Goal: Information Seeking & Learning: Learn about a topic

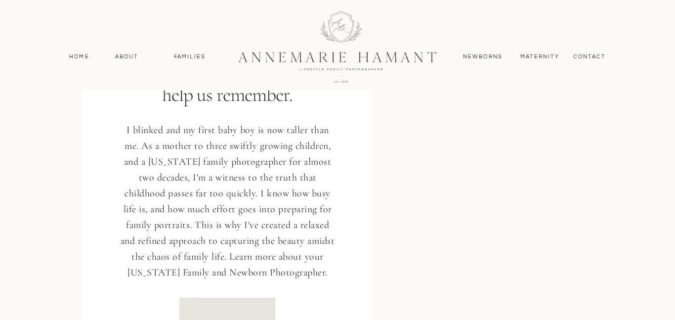
scroll to position [1317, 0]
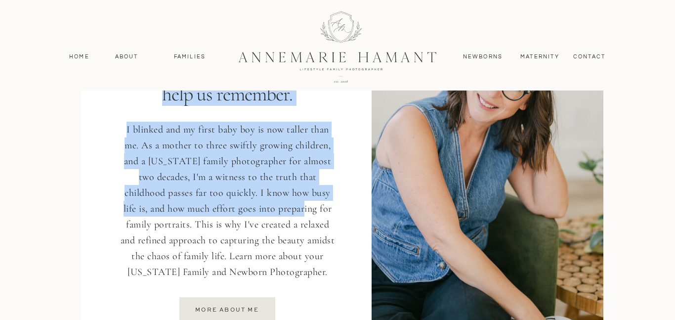
drag, startPoint x: 182, startPoint y: 117, endPoint x: 274, endPoint y: 201, distance: 124.5
click at [274, 201] on div "I'm AnneMarie I create honest photographs to help us remember. I blinked and my…" at bounding box center [337, 154] width 593 height 449
click at [274, 201] on p "I blinked and my first baby boy is now taller than me. As a mother to three swi…" at bounding box center [227, 202] width 219 height 161
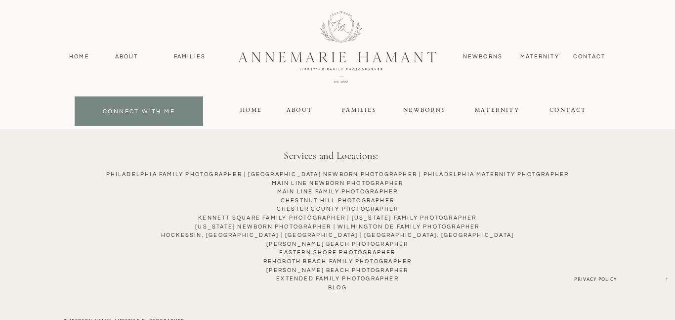
scroll to position [5050, 0]
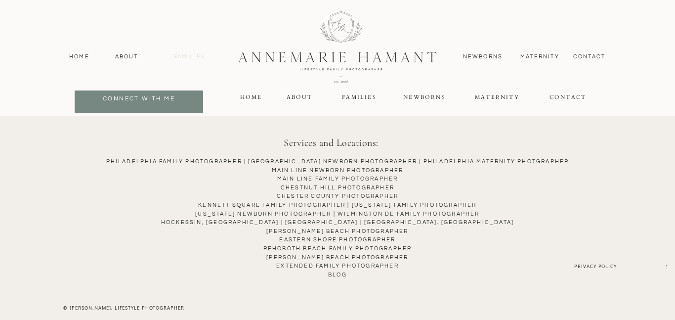
click at [201, 54] on nav "Families" at bounding box center [190, 56] width 44 height 9
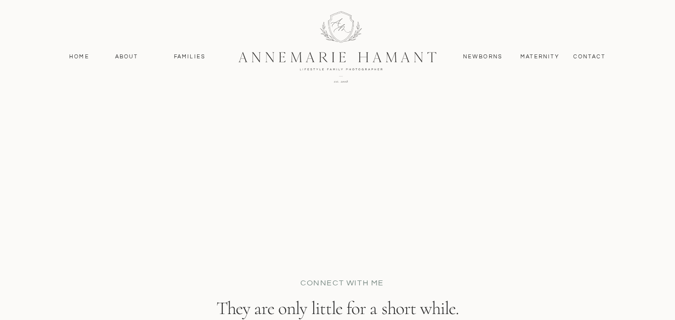
scroll to position [6841, 0]
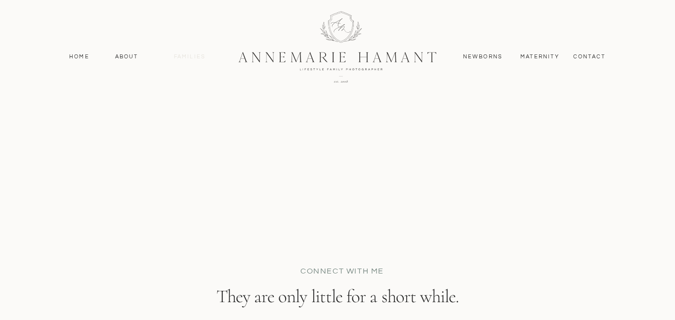
click at [185, 55] on nav "Families" at bounding box center [190, 56] width 44 height 9
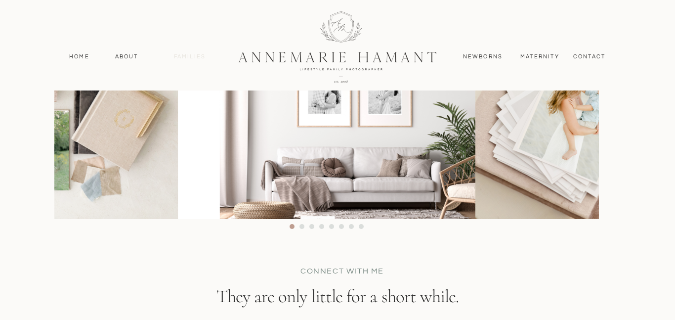
click at [185, 55] on nav "Families" at bounding box center [190, 56] width 44 height 9
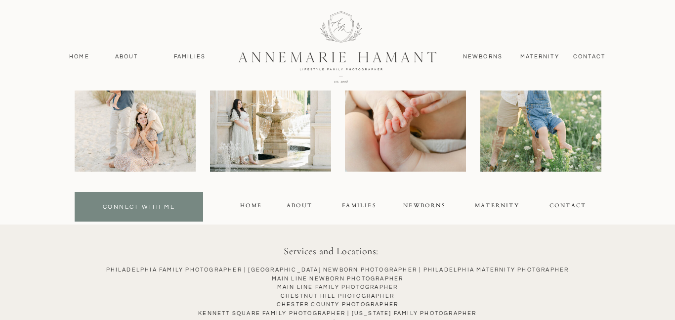
scroll to position [7634, 0]
click at [349, 206] on div "FAMILIES" at bounding box center [359, 206] width 43 height 11
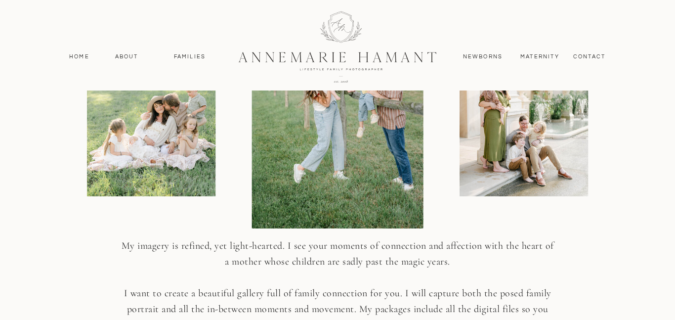
scroll to position [1312, 0]
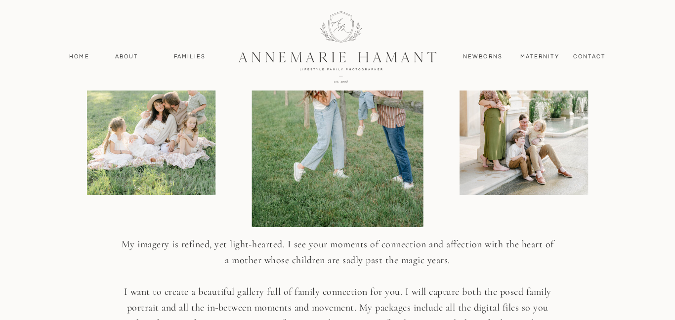
click at [171, 174] on img at bounding box center [151, 98] width 129 height 193
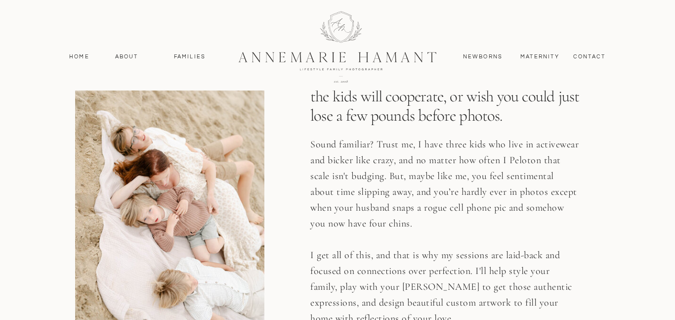
scroll to position [1665, 0]
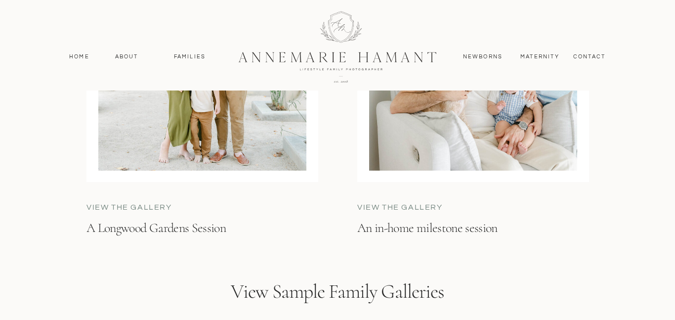
click at [158, 213] on p "View the gallery" at bounding box center [160, 207] width 149 height 11
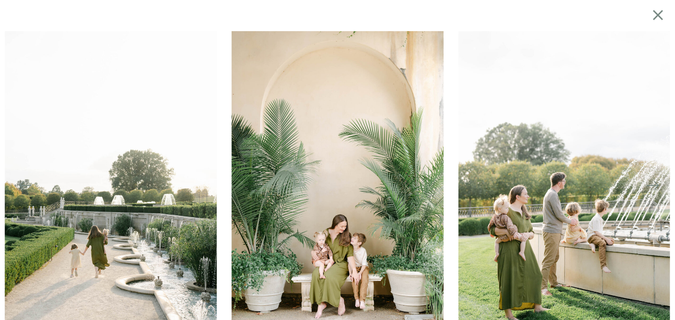
scroll to position [2560, 0]
click at [656, 175] on img at bounding box center [564, 190] width 212 height 318
click at [656, 16] on icon at bounding box center [658, 15] width 10 height 10
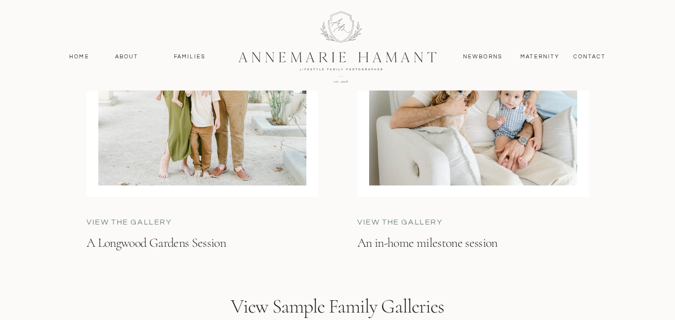
scroll to position [2813, 0]
click at [237, 151] on div at bounding box center [202, 49] width 208 height 270
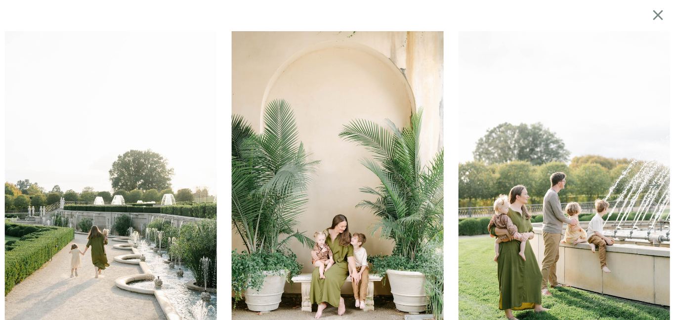
scroll to position [2753, 0]
click at [460, 181] on img at bounding box center [564, 190] width 212 height 318
click at [497, 185] on img at bounding box center [564, 190] width 212 height 318
click at [332, 179] on img at bounding box center [338, 190] width 212 height 318
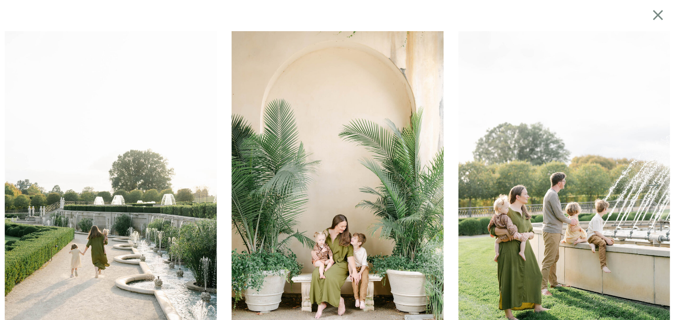
click at [658, 14] on icon at bounding box center [658, 15] width 10 height 10
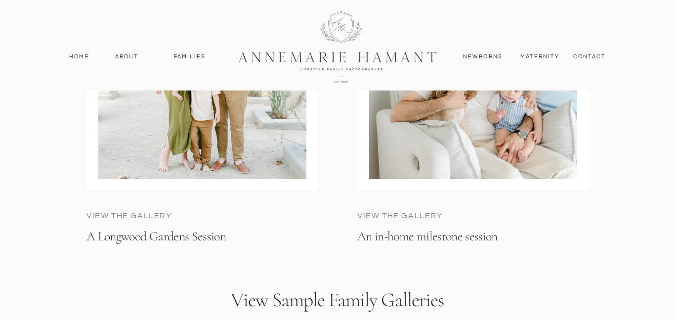
click at [416, 214] on p "view the gallery" at bounding box center [431, 215] width 149 height 11
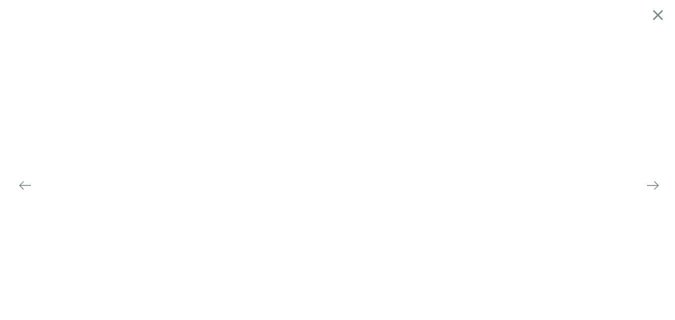
scroll to position [2729, 0]
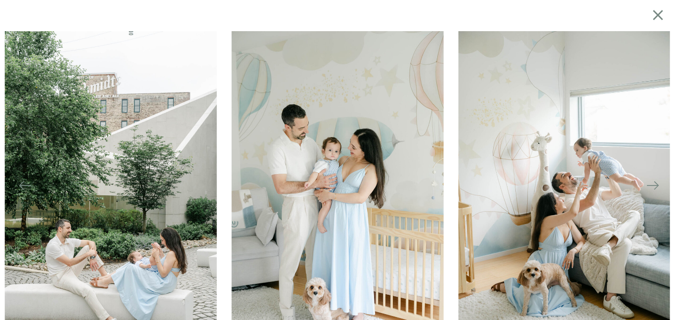
click at [23, 187] on icon at bounding box center [25, 185] width 14 height 14
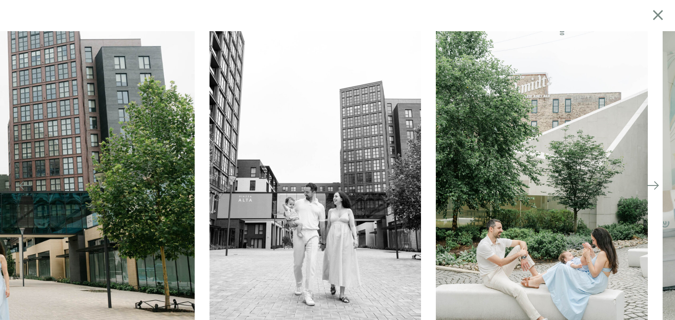
click at [23, 187] on icon at bounding box center [25, 185] width 14 height 14
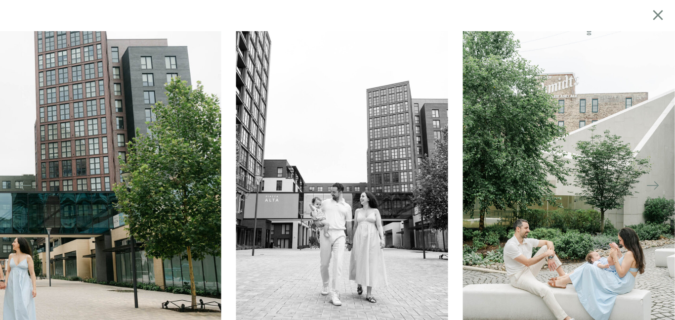
click at [23, 187] on icon at bounding box center [25, 185] width 14 height 14
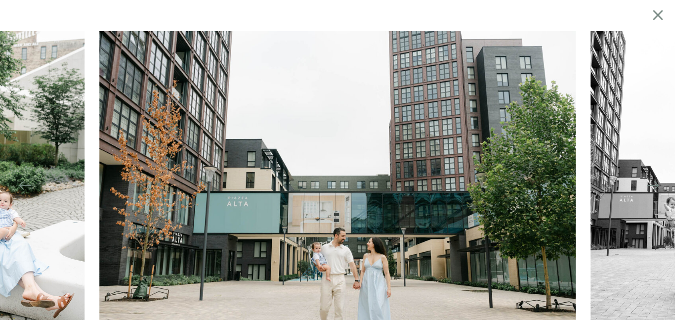
click at [652, 184] on icon at bounding box center [653, 185] width 14 height 14
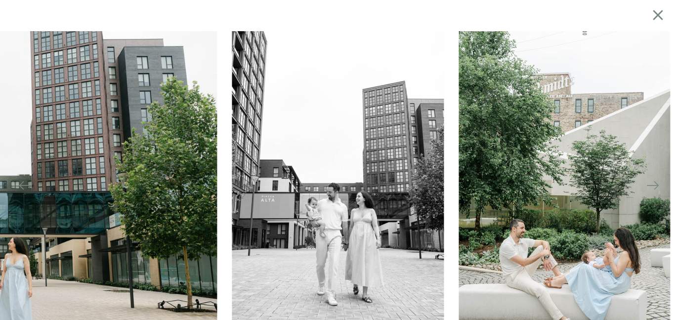
click at [652, 184] on icon at bounding box center [653, 185] width 14 height 14
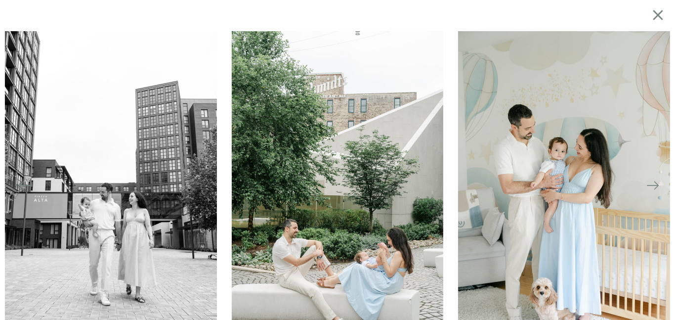
scroll to position [2762, 0]
click at [652, 183] on icon at bounding box center [653, 185] width 14 height 14
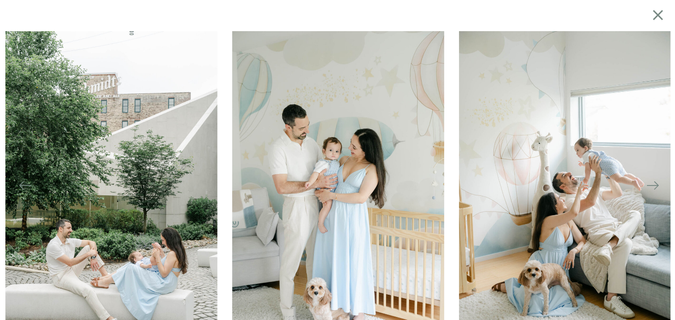
click at [651, 183] on icon at bounding box center [653, 185] width 14 height 14
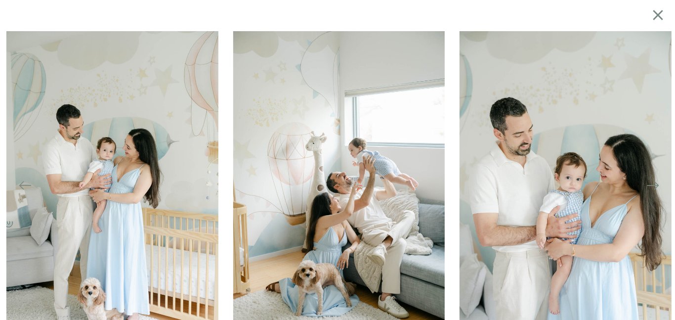
click at [651, 183] on icon at bounding box center [653, 185] width 14 height 14
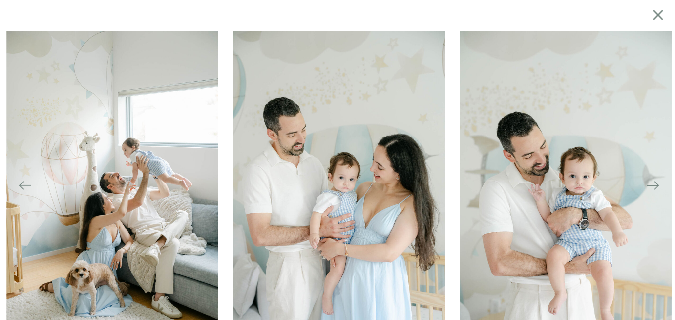
click at [651, 183] on icon at bounding box center [653, 185] width 14 height 14
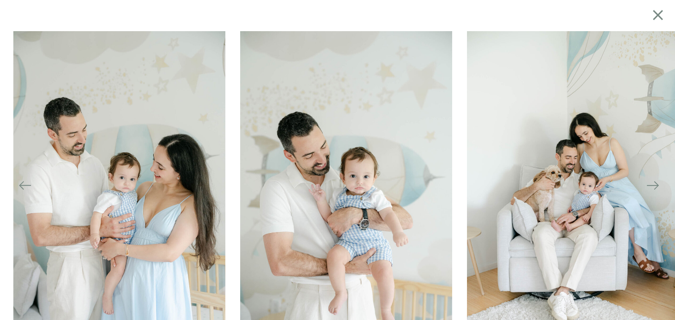
click at [651, 183] on icon at bounding box center [653, 185] width 14 height 14
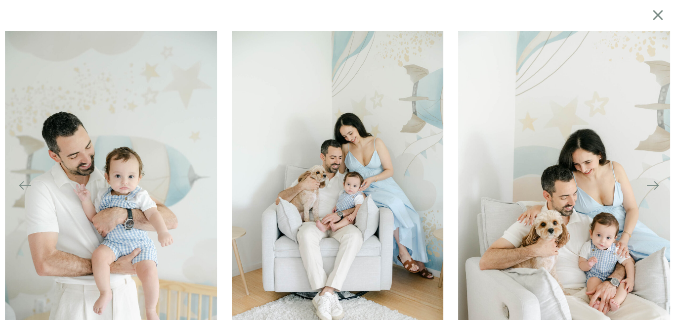
click at [651, 183] on icon at bounding box center [653, 185] width 14 height 14
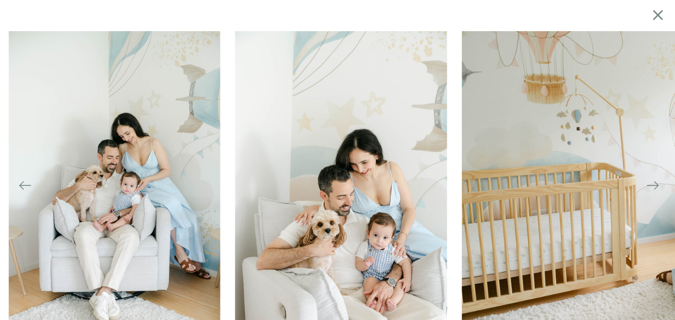
click at [651, 183] on icon at bounding box center [653, 185] width 14 height 14
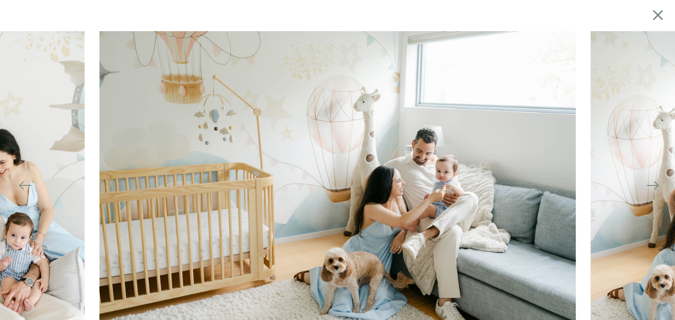
click at [651, 183] on icon at bounding box center [653, 185] width 14 height 14
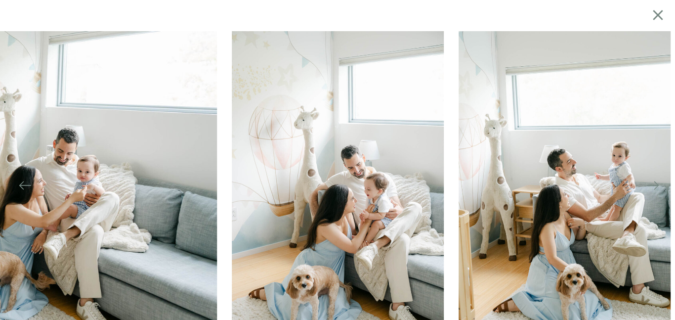
click at [651, 183] on icon at bounding box center [653, 185] width 14 height 14
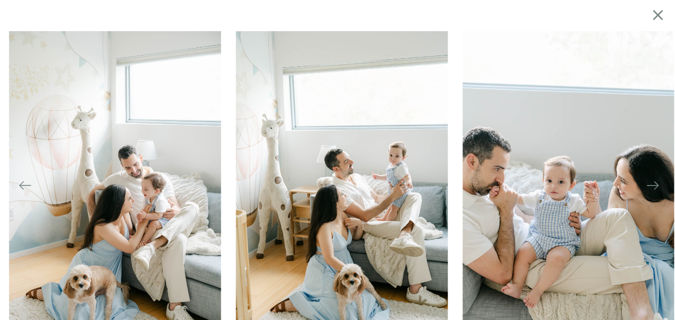
click at [651, 183] on icon at bounding box center [653, 185] width 14 height 14
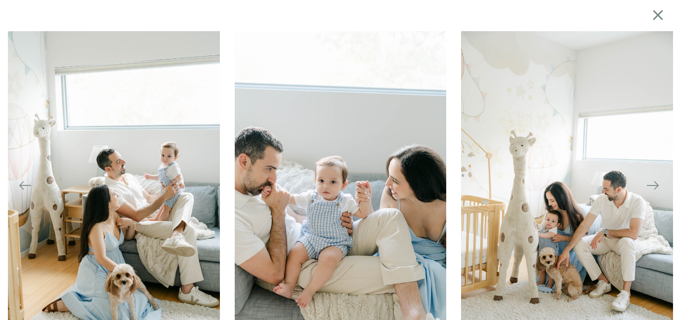
click at [651, 183] on icon at bounding box center [653, 185] width 14 height 14
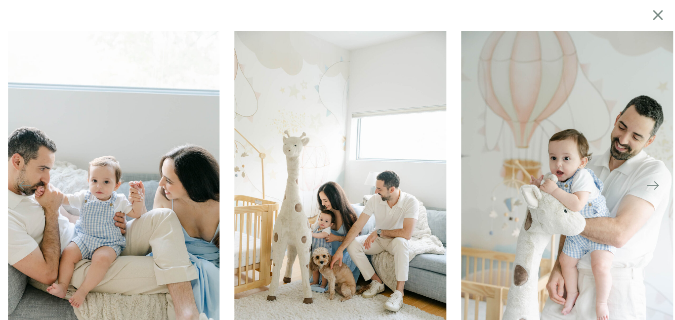
click at [651, 183] on icon at bounding box center [653, 185] width 14 height 14
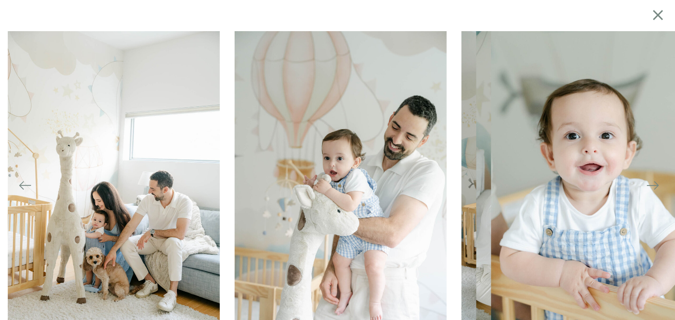
click at [651, 183] on icon at bounding box center [653, 185] width 14 height 14
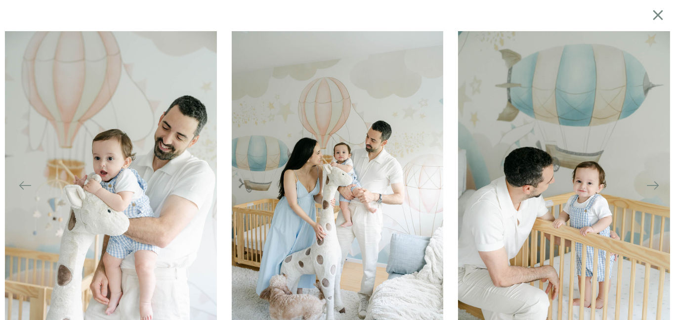
click at [648, 184] on icon at bounding box center [653, 185] width 14 height 14
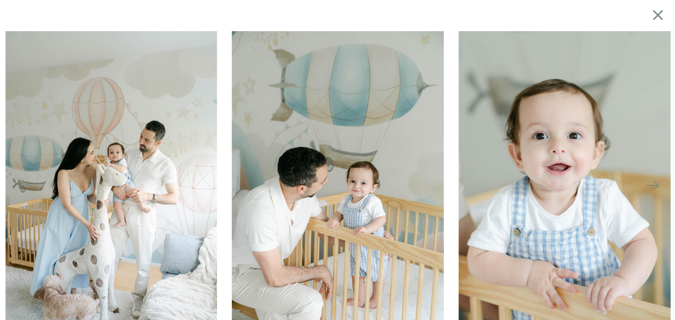
click at [648, 184] on icon at bounding box center [653, 185] width 14 height 14
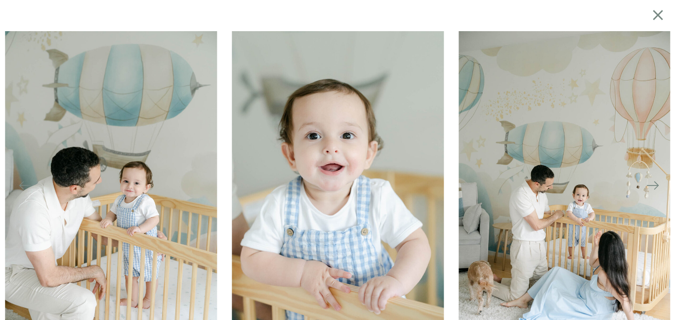
click at [648, 184] on icon at bounding box center [653, 185] width 14 height 14
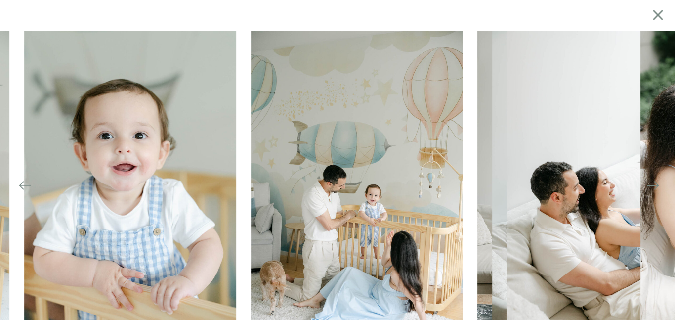
click at [648, 184] on icon at bounding box center [653, 185] width 14 height 14
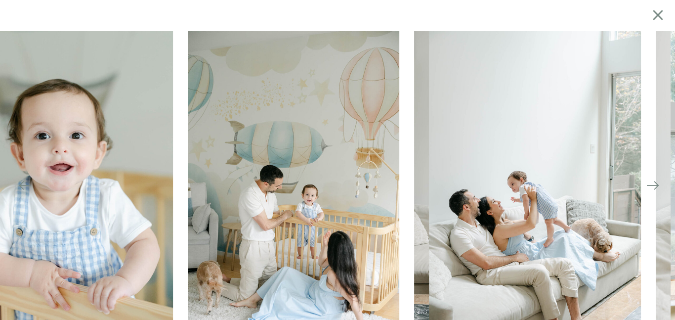
click at [648, 184] on icon at bounding box center [653, 185] width 14 height 14
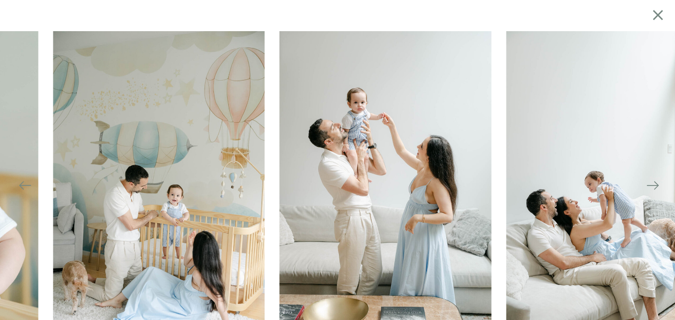
click at [648, 184] on icon at bounding box center [653, 185] width 14 height 14
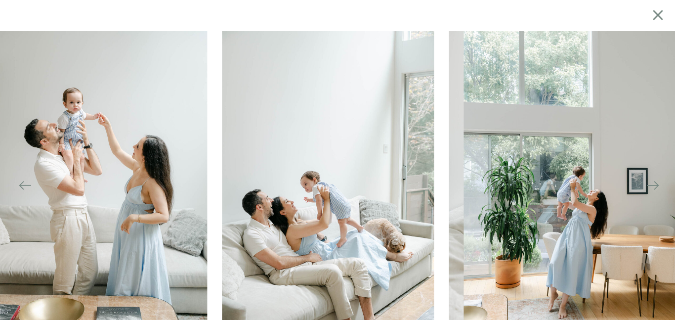
click at [648, 184] on icon at bounding box center [653, 185] width 14 height 14
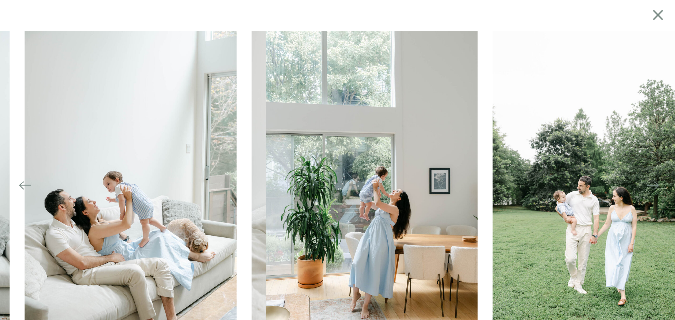
click at [648, 184] on icon at bounding box center [653, 185] width 14 height 14
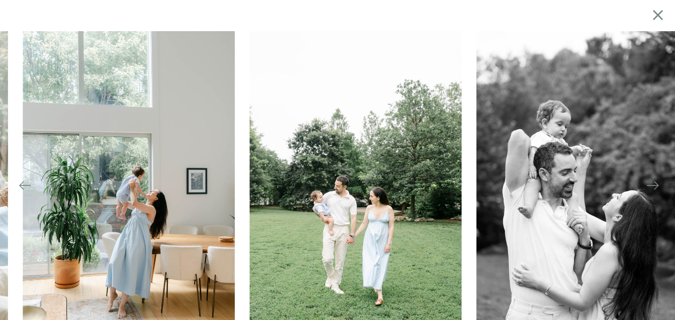
click at [648, 184] on icon at bounding box center [653, 185] width 14 height 14
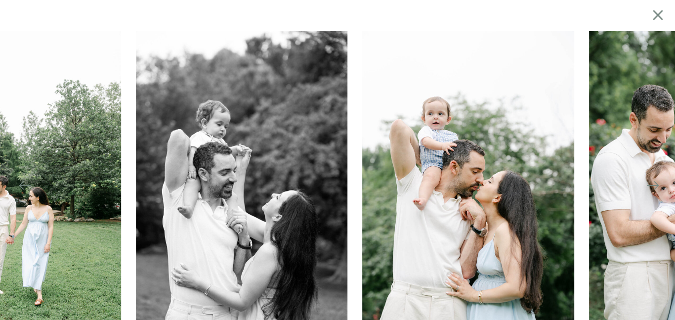
click at [648, 184] on icon at bounding box center [653, 185] width 14 height 14
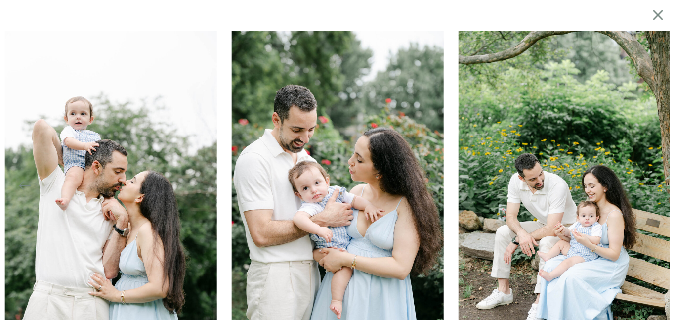
click at [660, 19] on icon at bounding box center [657, 14] width 17 height 19
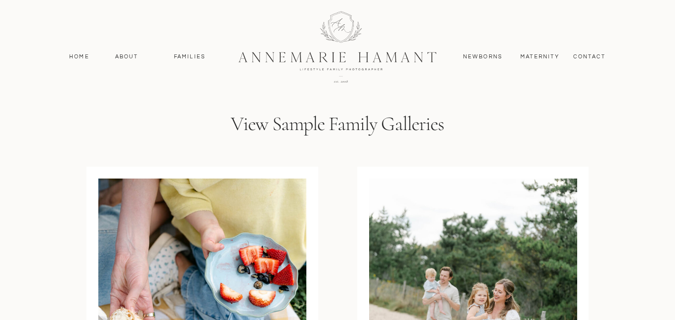
scroll to position [2851, 0]
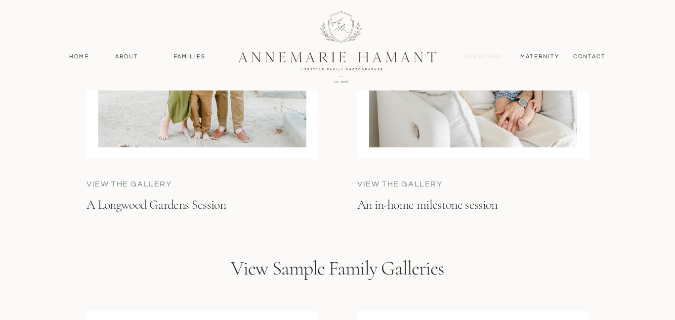
click at [488, 58] on nav "Newborns" at bounding box center [482, 56] width 47 height 9
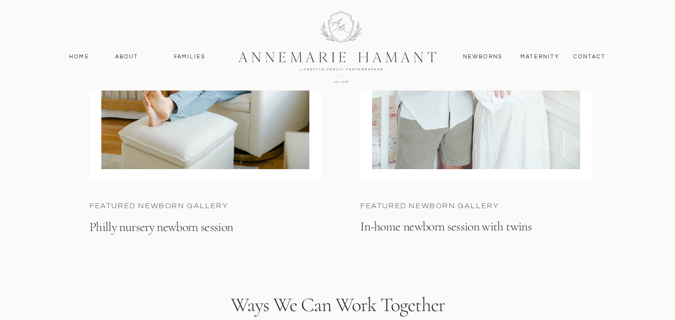
scroll to position [2931, 0]
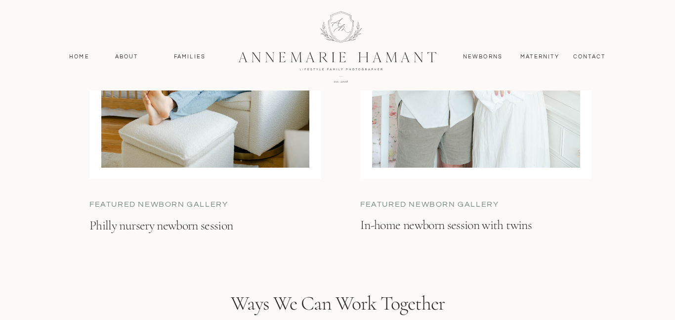
click at [205, 230] on h3 "Philly nursery newborn session" at bounding box center [185, 234] width 192 height 34
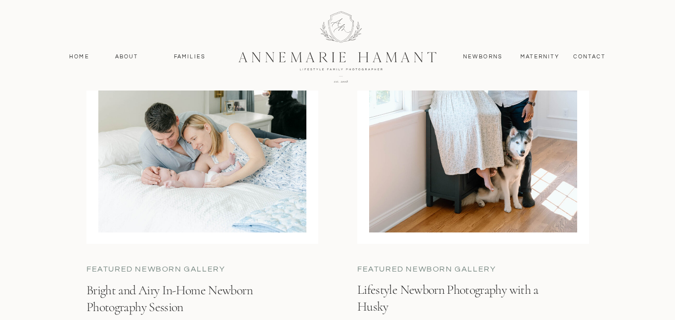
scroll to position [2408, 0]
click at [193, 288] on h3 "Bright and Airy In-Home Newborn Photography Session" at bounding box center [182, 298] width 192 height 34
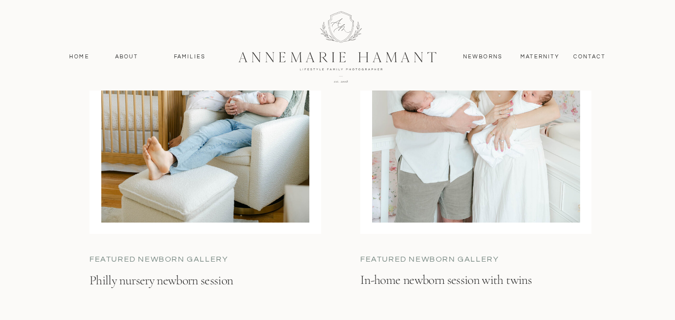
click at [263, 199] on div at bounding box center [205, 87] width 208 height 270
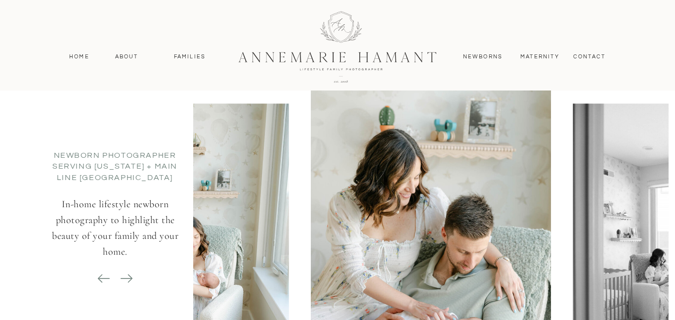
scroll to position [4663, 0]
click at [125, 276] on icon at bounding box center [127, 279] width 14 height 14
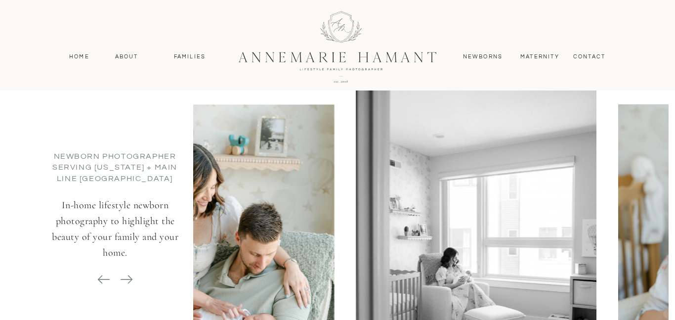
click at [125, 276] on icon at bounding box center [127, 279] width 14 height 14
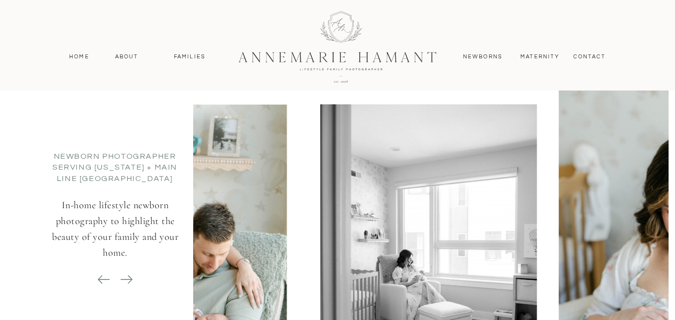
click at [125, 276] on icon at bounding box center [127, 279] width 14 height 14
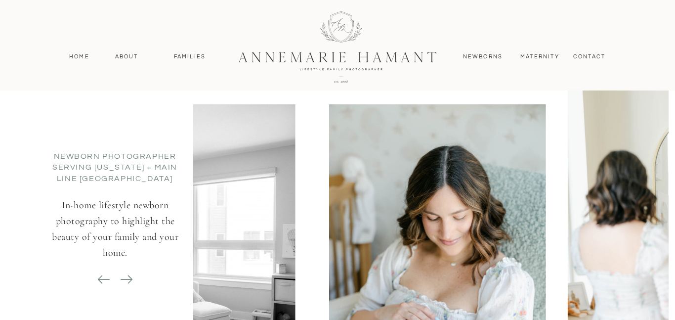
click at [125, 276] on icon at bounding box center [127, 279] width 14 height 14
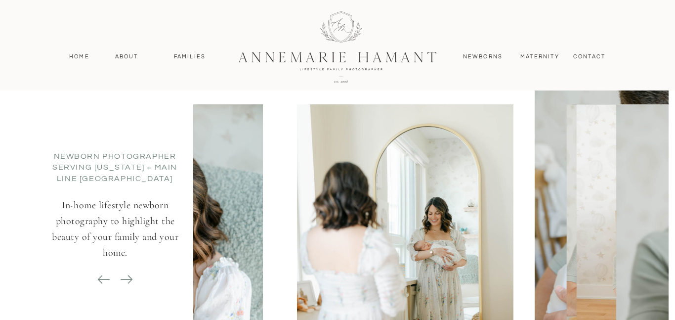
click at [125, 276] on icon at bounding box center [127, 279] width 14 height 14
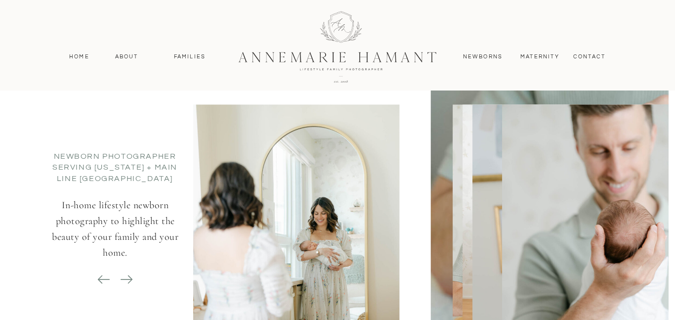
click at [102, 275] on icon at bounding box center [100, 279] width 4 height 8
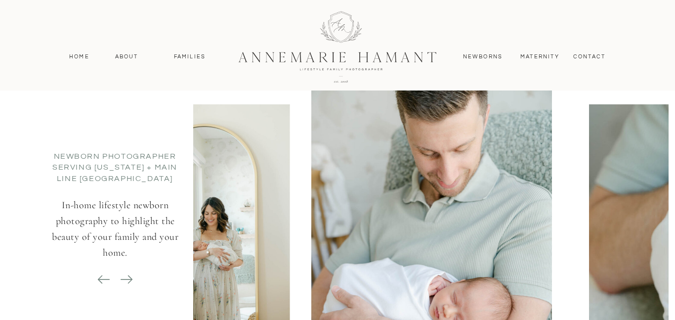
click at [97, 276] on icon at bounding box center [104, 279] width 14 height 14
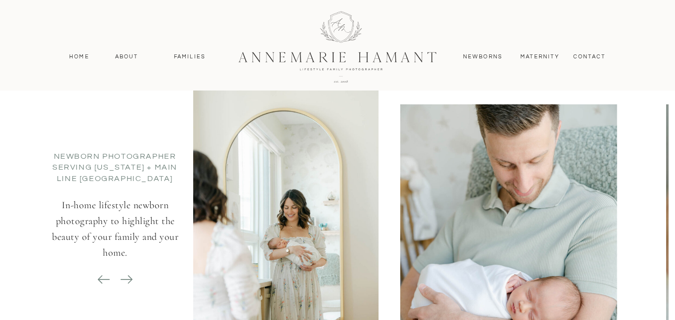
click at [97, 276] on icon at bounding box center [104, 279] width 14 height 14
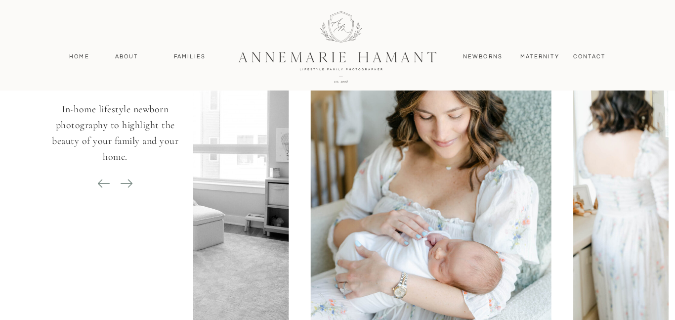
scroll to position [4761, 0]
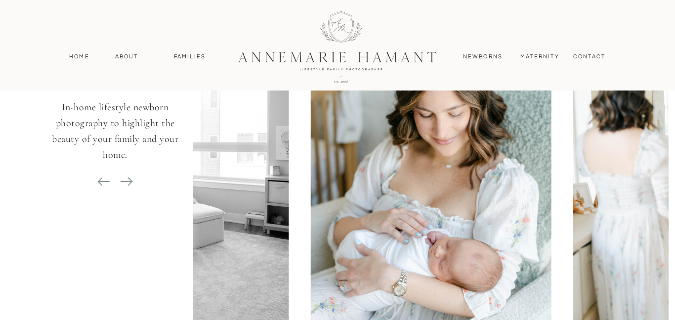
click at [128, 187] on icon at bounding box center [127, 181] width 14 height 14
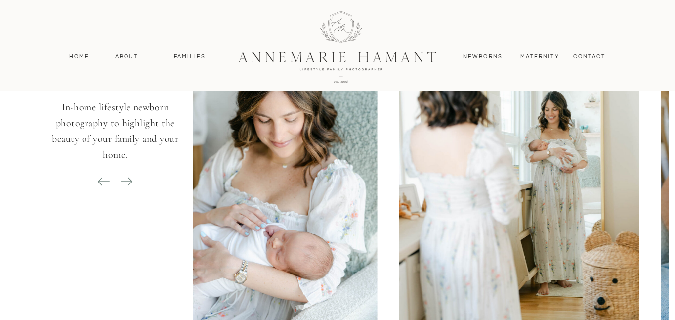
click at [128, 187] on icon at bounding box center [127, 181] width 14 height 14
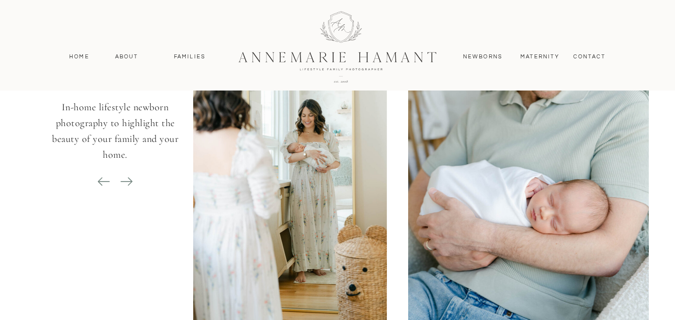
click at [128, 187] on icon at bounding box center [127, 181] width 14 height 14
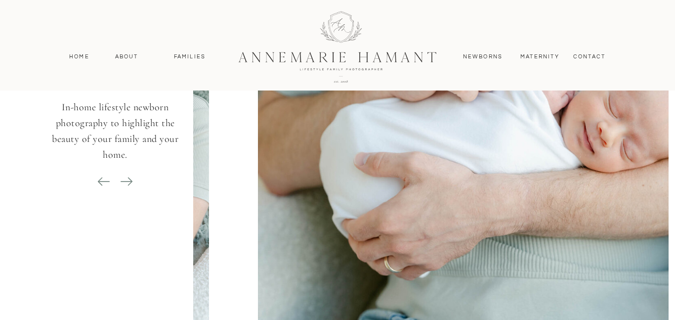
click at [128, 187] on icon at bounding box center [127, 181] width 14 height 14
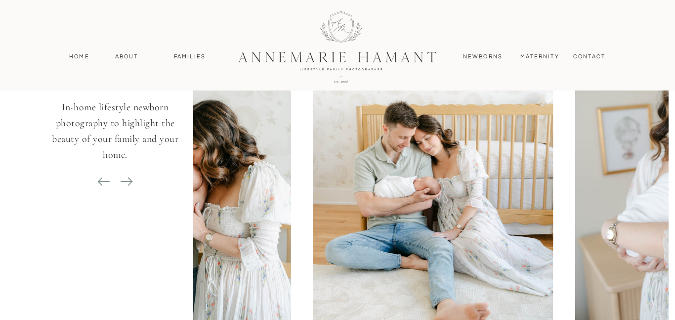
click at [128, 187] on icon at bounding box center [127, 181] width 14 height 14
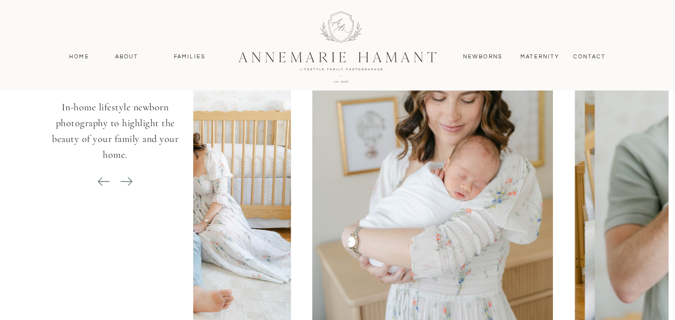
click at [128, 187] on icon at bounding box center [127, 181] width 14 height 14
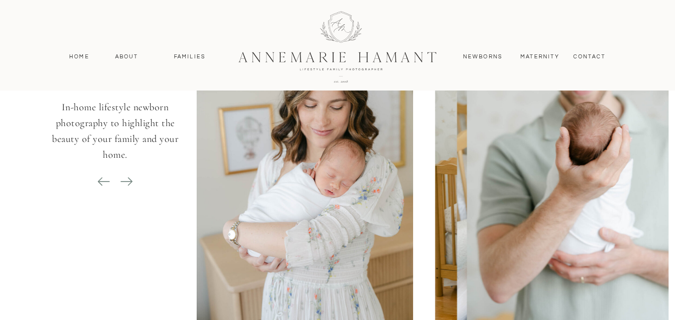
click at [128, 187] on icon at bounding box center [127, 181] width 14 height 14
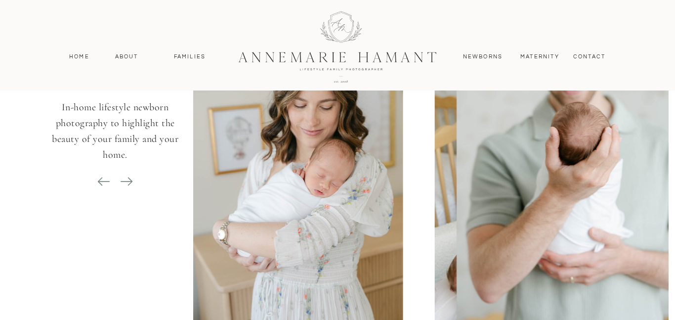
click at [128, 187] on icon at bounding box center [127, 181] width 14 height 14
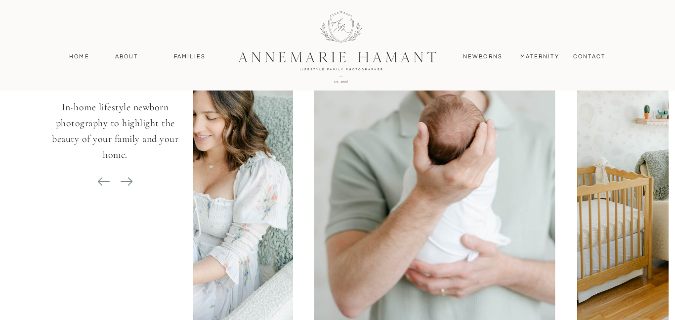
click at [128, 187] on icon at bounding box center [127, 181] width 14 height 14
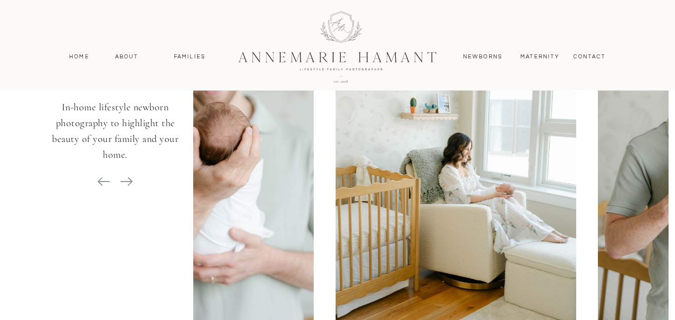
click at [128, 187] on icon at bounding box center [127, 181] width 14 height 14
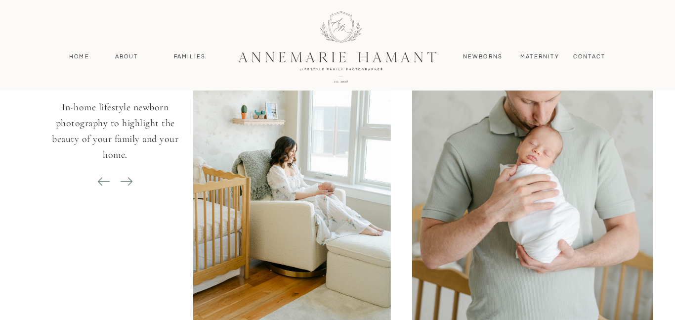
click at [128, 187] on icon at bounding box center [127, 181] width 14 height 14
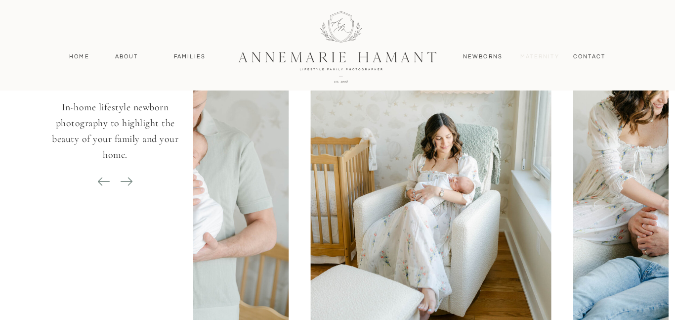
click at [545, 57] on nav "MAternity" at bounding box center [539, 56] width 38 height 9
